Goal: Information Seeking & Learning: Learn about a topic

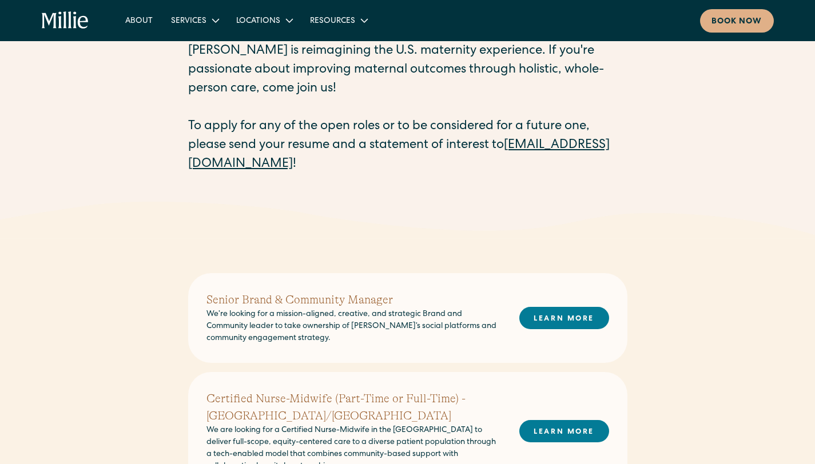
scroll to position [49, 0]
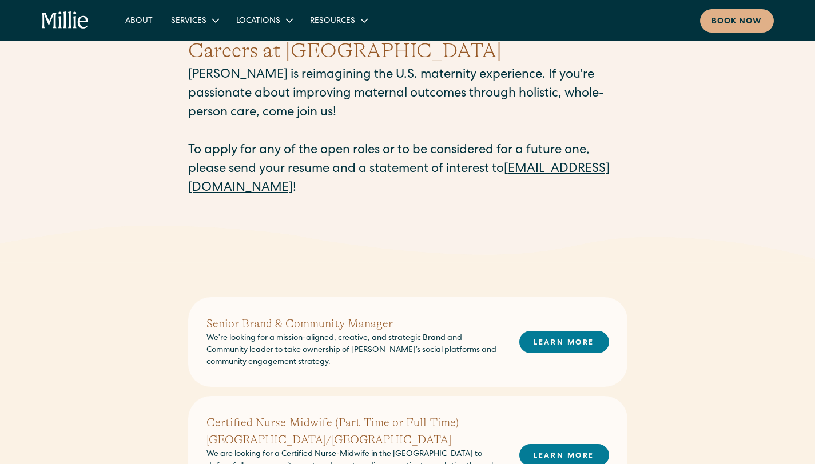
click at [292, 193] on link "[EMAIL_ADDRESS][DOMAIN_NAME]" at bounding box center [398, 179] width 421 height 31
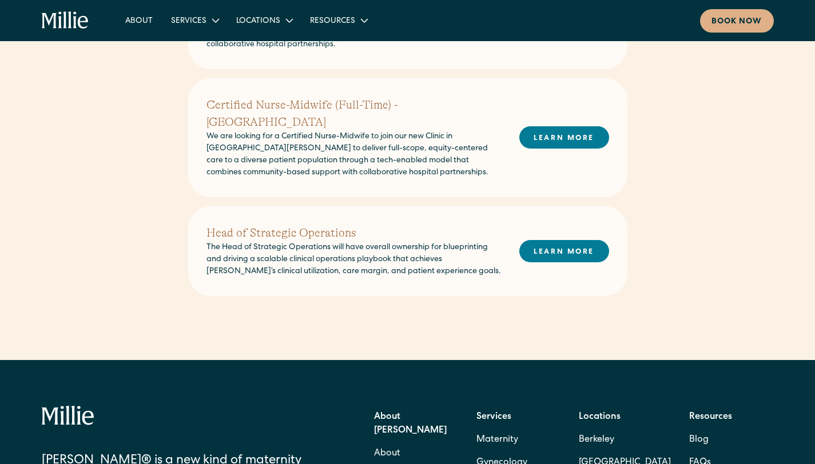
scroll to position [500, 0]
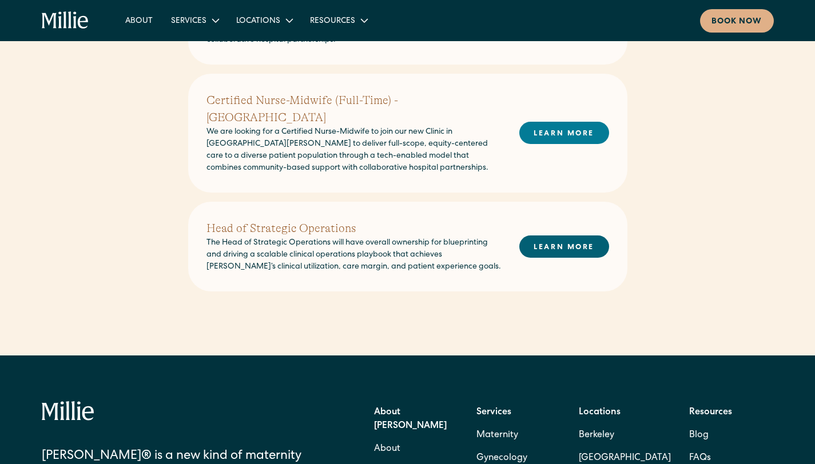
click at [574, 236] on link "LEARN MORE" at bounding box center [564, 247] width 90 height 22
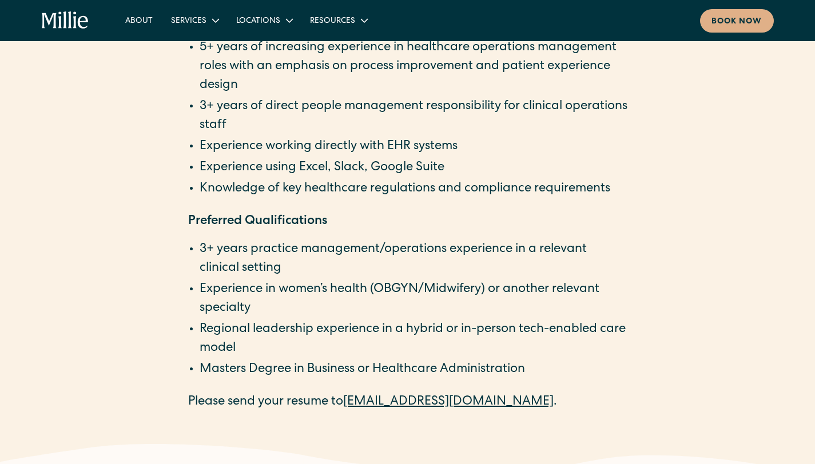
scroll to position [2115, 0]
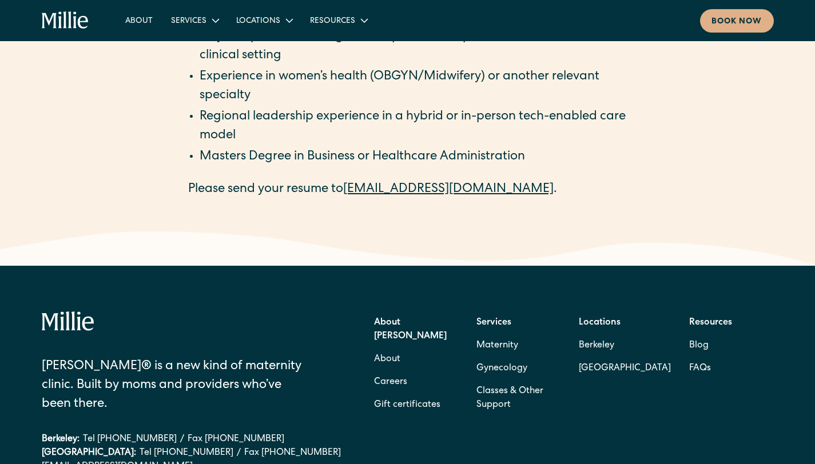
click at [70, 22] on icon "home" at bounding box center [69, 19] width 3 height 17
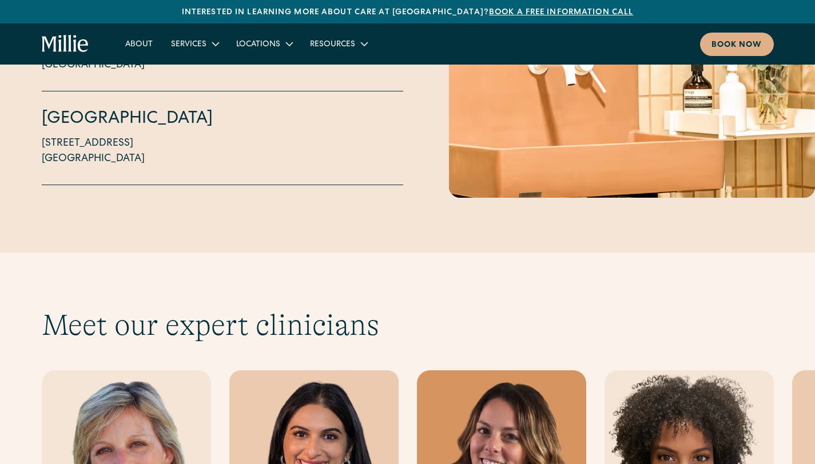
scroll to position [3114, 0]
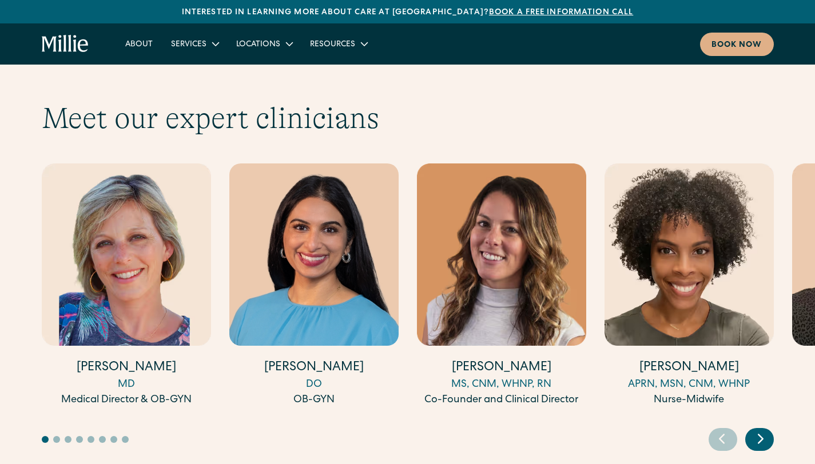
click at [761, 430] on icon "Next slide" at bounding box center [760, 439] width 17 height 18
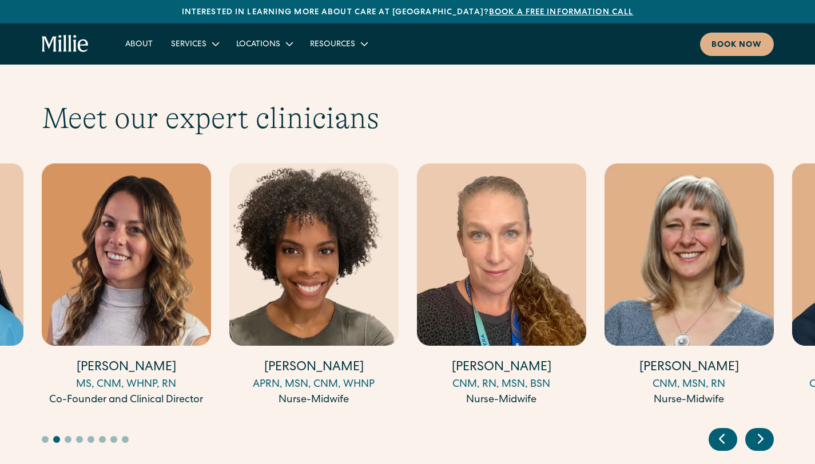
click at [761, 430] on icon "Next slide" at bounding box center [760, 439] width 17 height 18
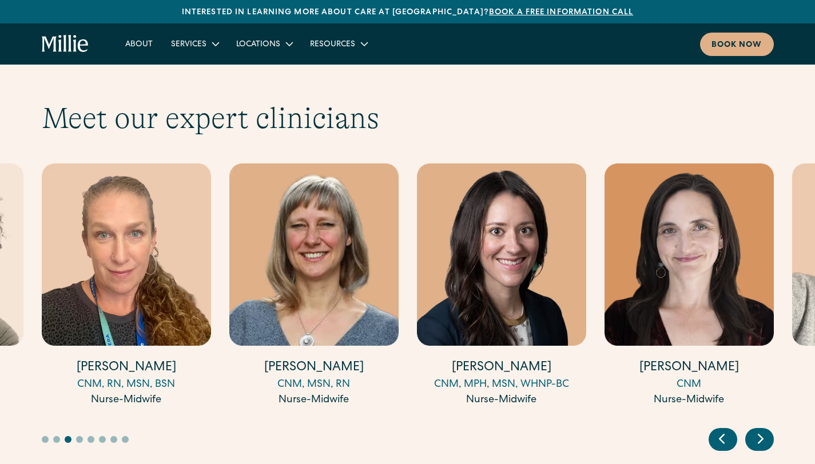
click at [761, 430] on icon "Next slide" at bounding box center [760, 439] width 17 height 18
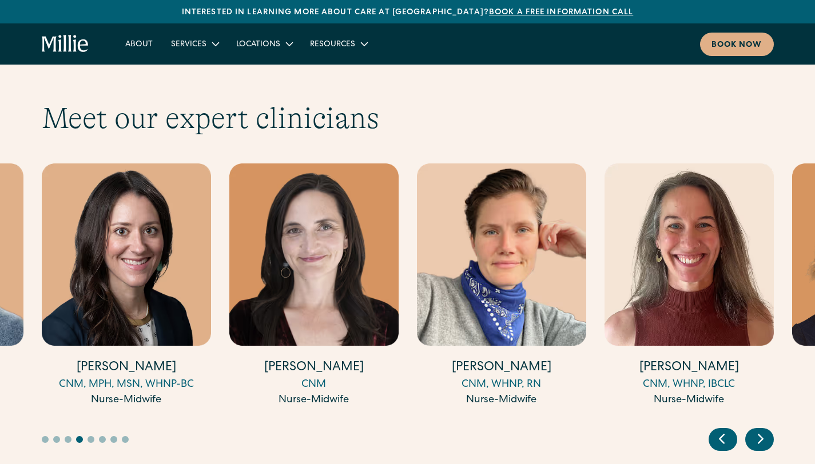
click at [761, 430] on icon "Next slide" at bounding box center [760, 439] width 17 height 18
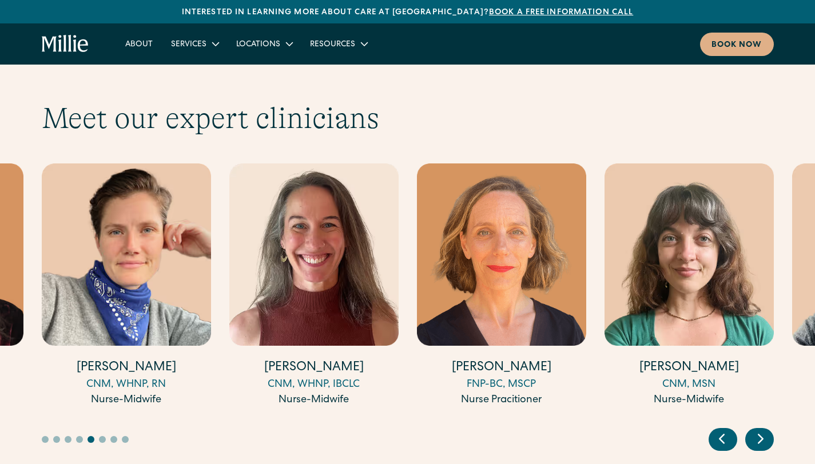
click at [761, 430] on icon "Next slide" at bounding box center [760, 439] width 17 height 18
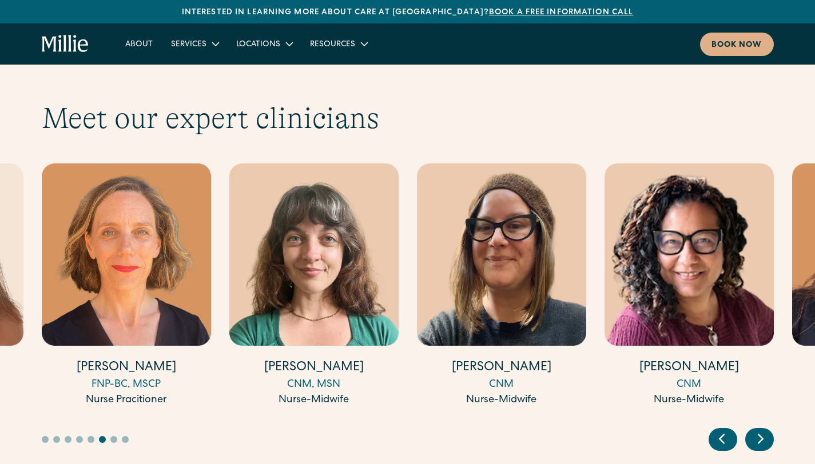
click at [761, 430] on icon "Next slide" at bounding box center [760, 439] width 17 height 18
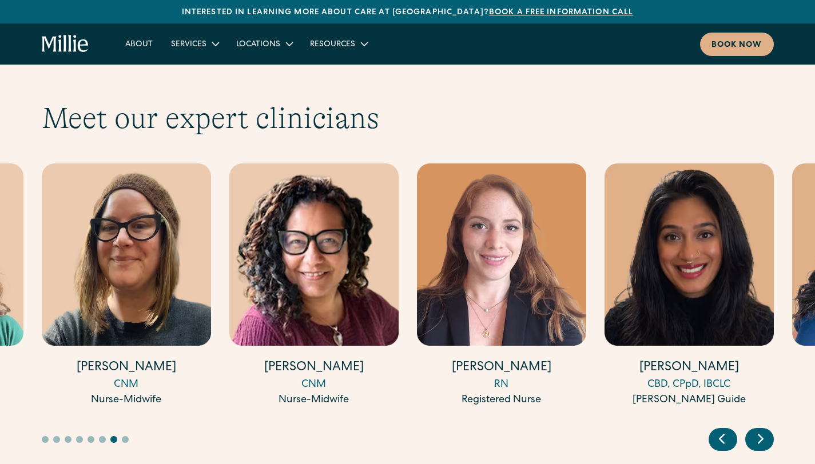
click at [761, 430] on icon "Next slide" at bounding box center [760, 439] width 17 height 18
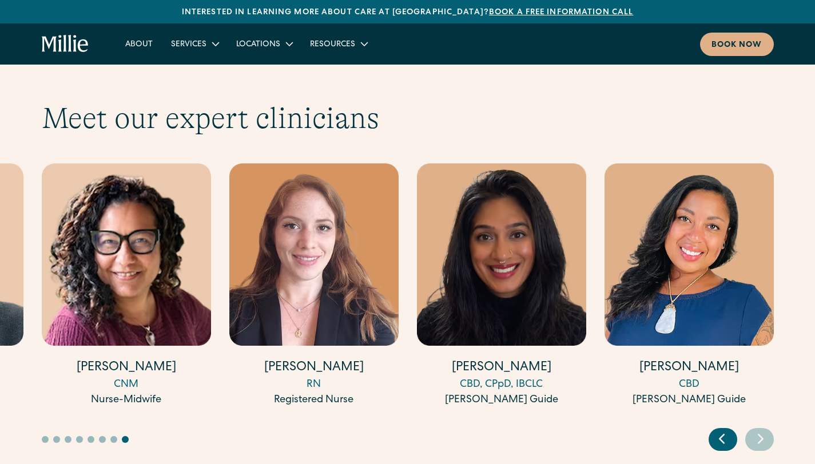
click at [762, 430] on icon "Next slide" at bounding box center [760, 439] width 17 height 18
click at [719, 435] on icon "Previous slide" at bounding box center [721, 439] width 5 height 9
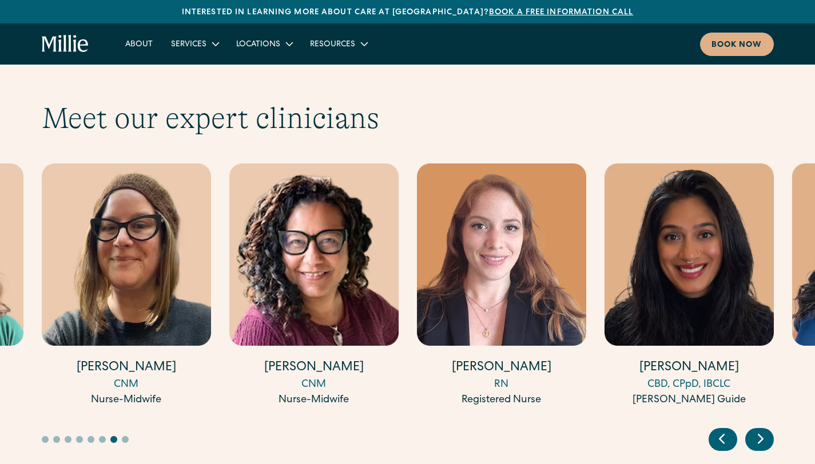
click at [719, 435] on icon "Previous slide" at bounding box center [721, 439] width 5 height 9
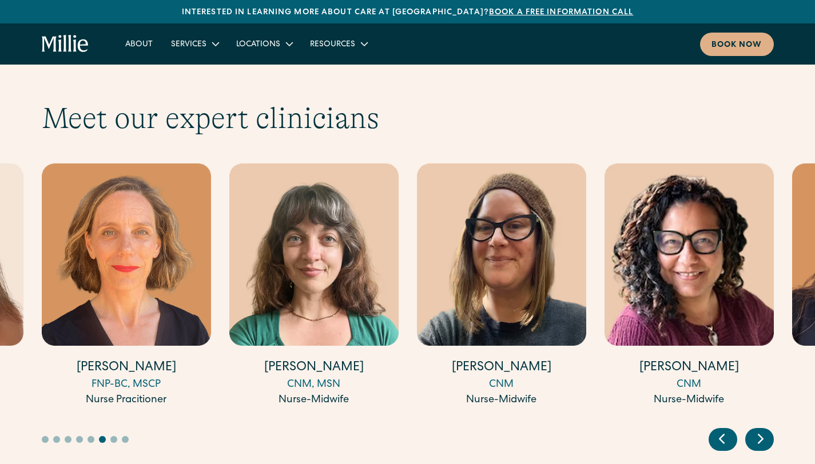
click at [763, 430] on icon "Next slide" at bounding box center [760, 439] width 17 height 18
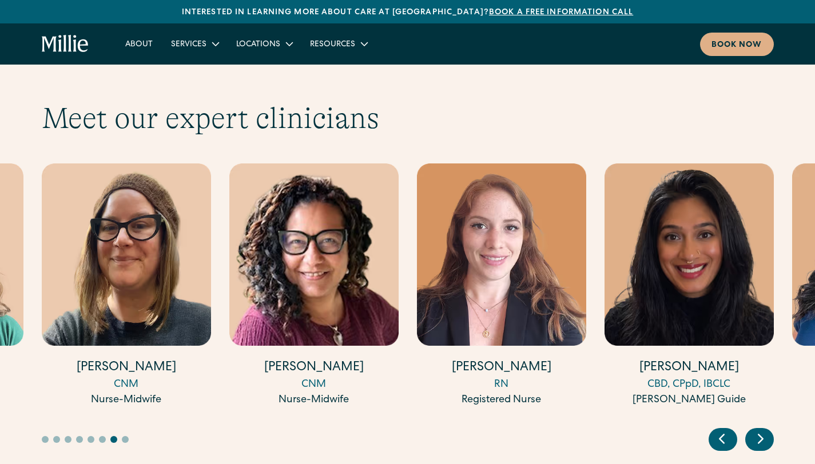
click at [508, 377] on div "RN" at bounding box center [501, 384] width 169 height 15
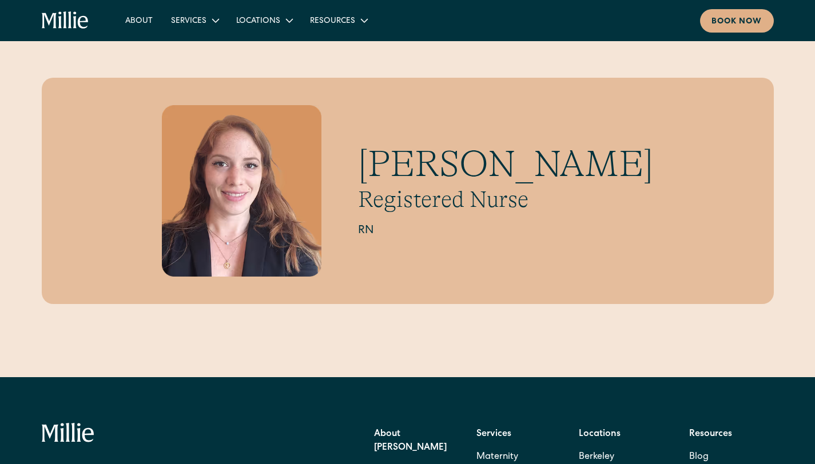
click at [369, 223] on h2 "RN" at bounding box center [505, 230] width 295 height 17
click at [138, 19] on link "About" at bounding box center [139, 20] width 46 height 19
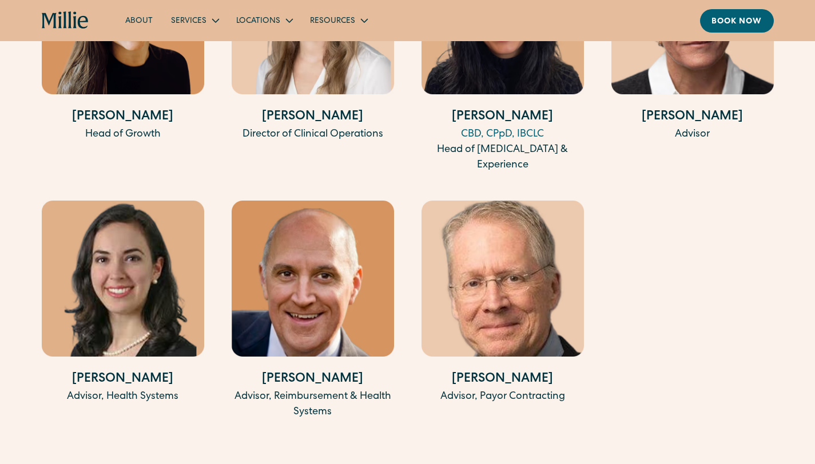
scroll to position [2573, 0]
